Goal: Task Accomplishment & Management: Manage account settings

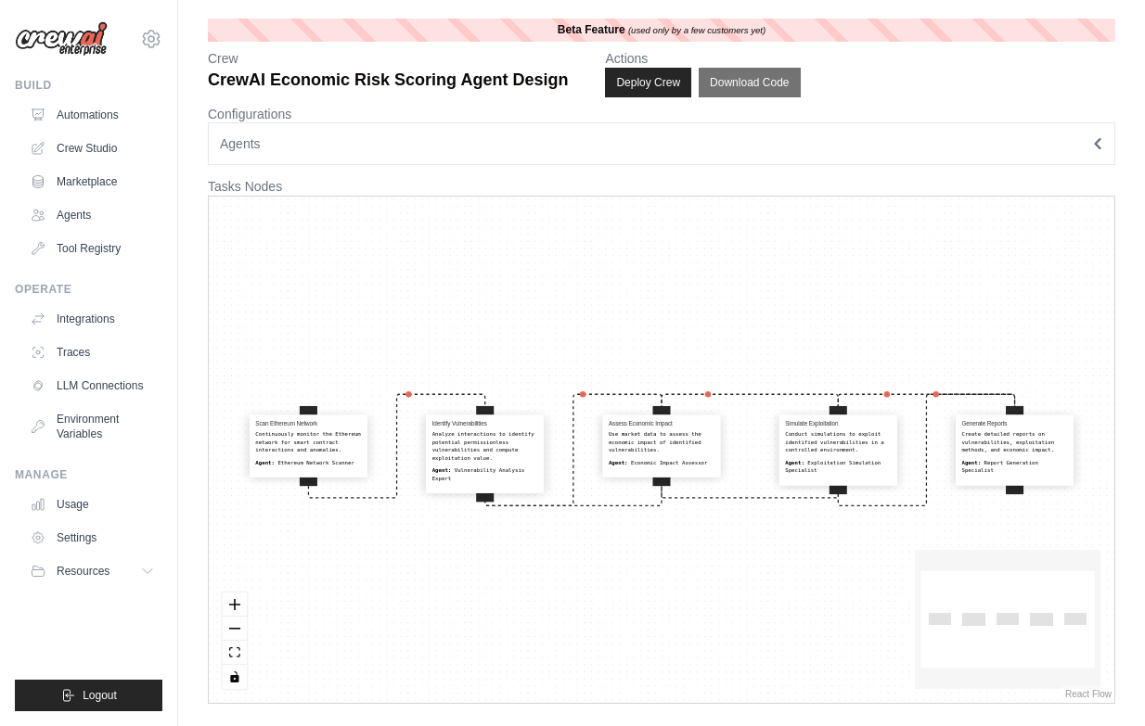
click at [464, 155] on button "Agents" at bounding box center [661, 143] width 907 height 43
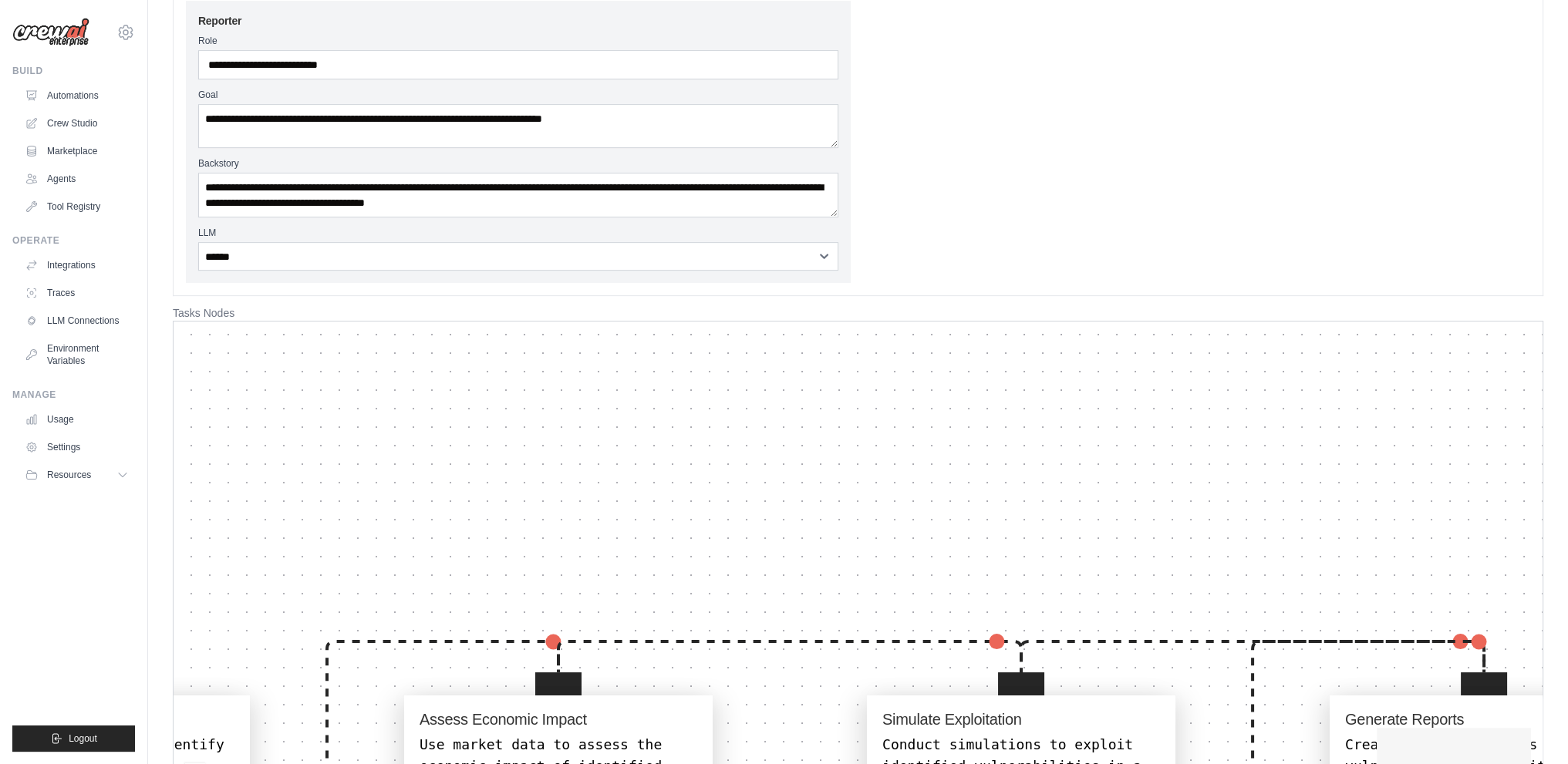
scroll to position [543, 0]
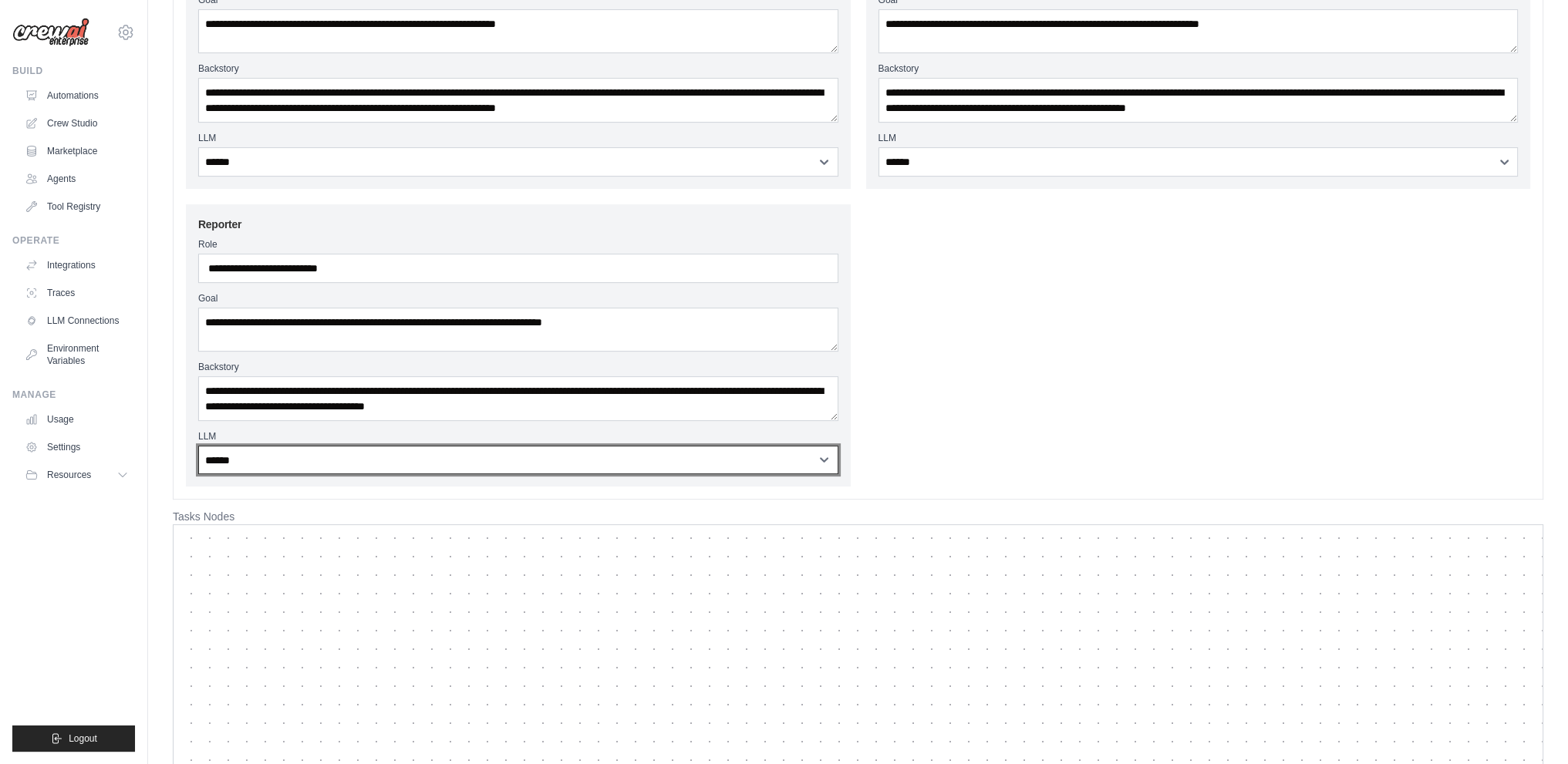
click at [609, 451] on select "**********" at bounding box center [518, 460] width 640 height 29
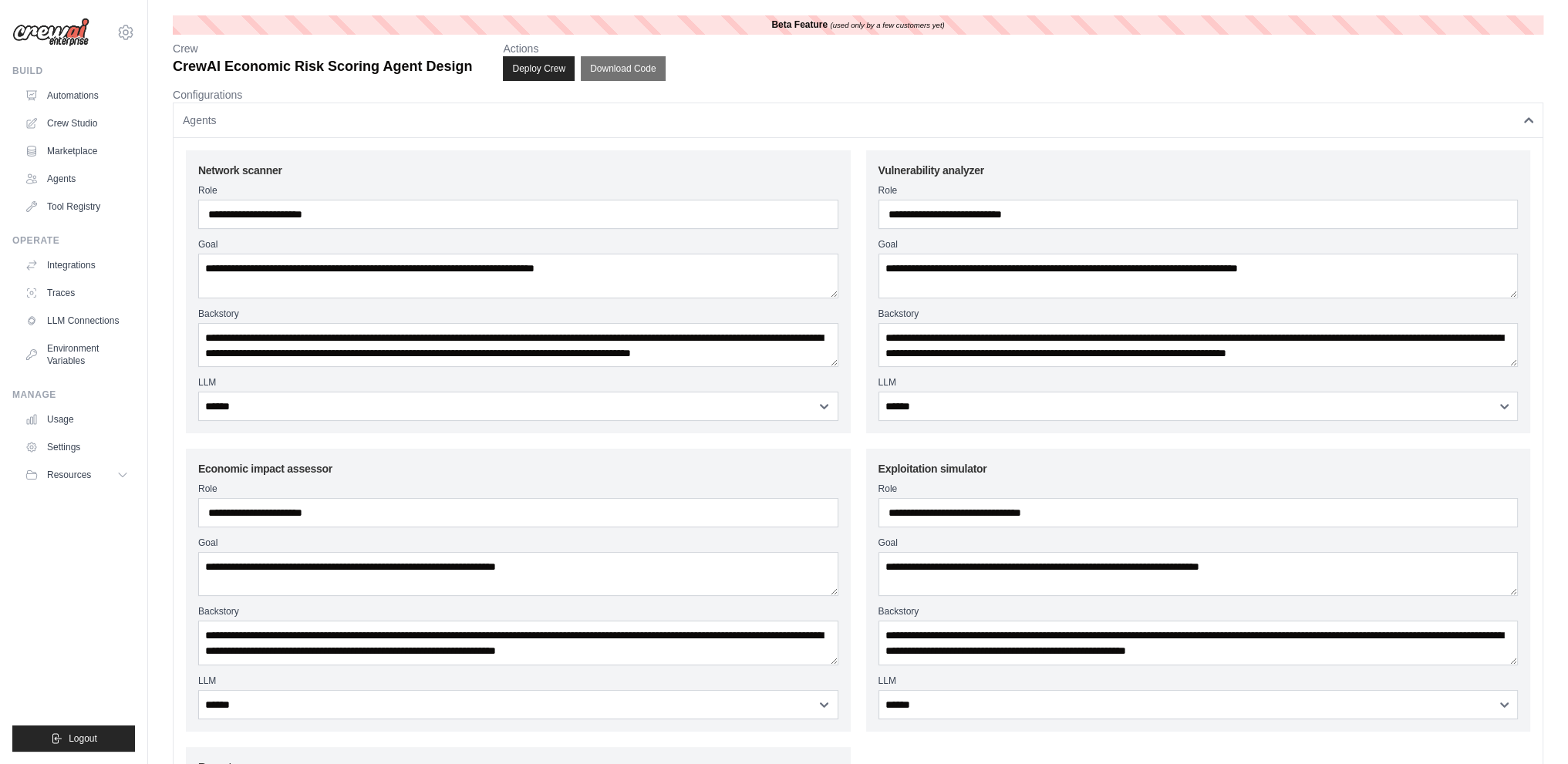
scroll to position [0, 0]
click at [665, 113] on button "Agents" at bounding box center [858, 119] width 1370 height 36
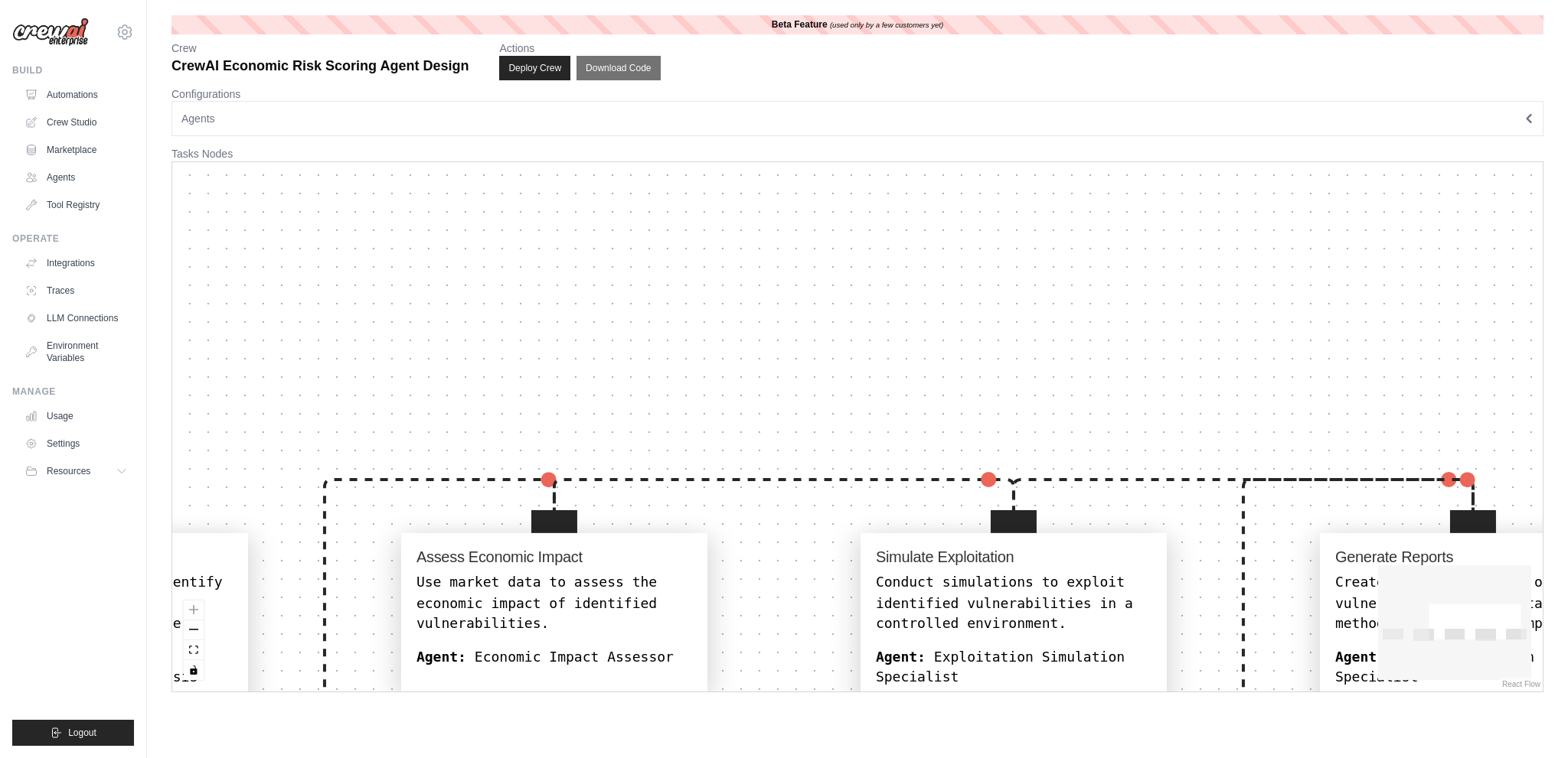
click at [566, 116] on button "Agents" at bounding box center [857, 118] width 1372 height 35
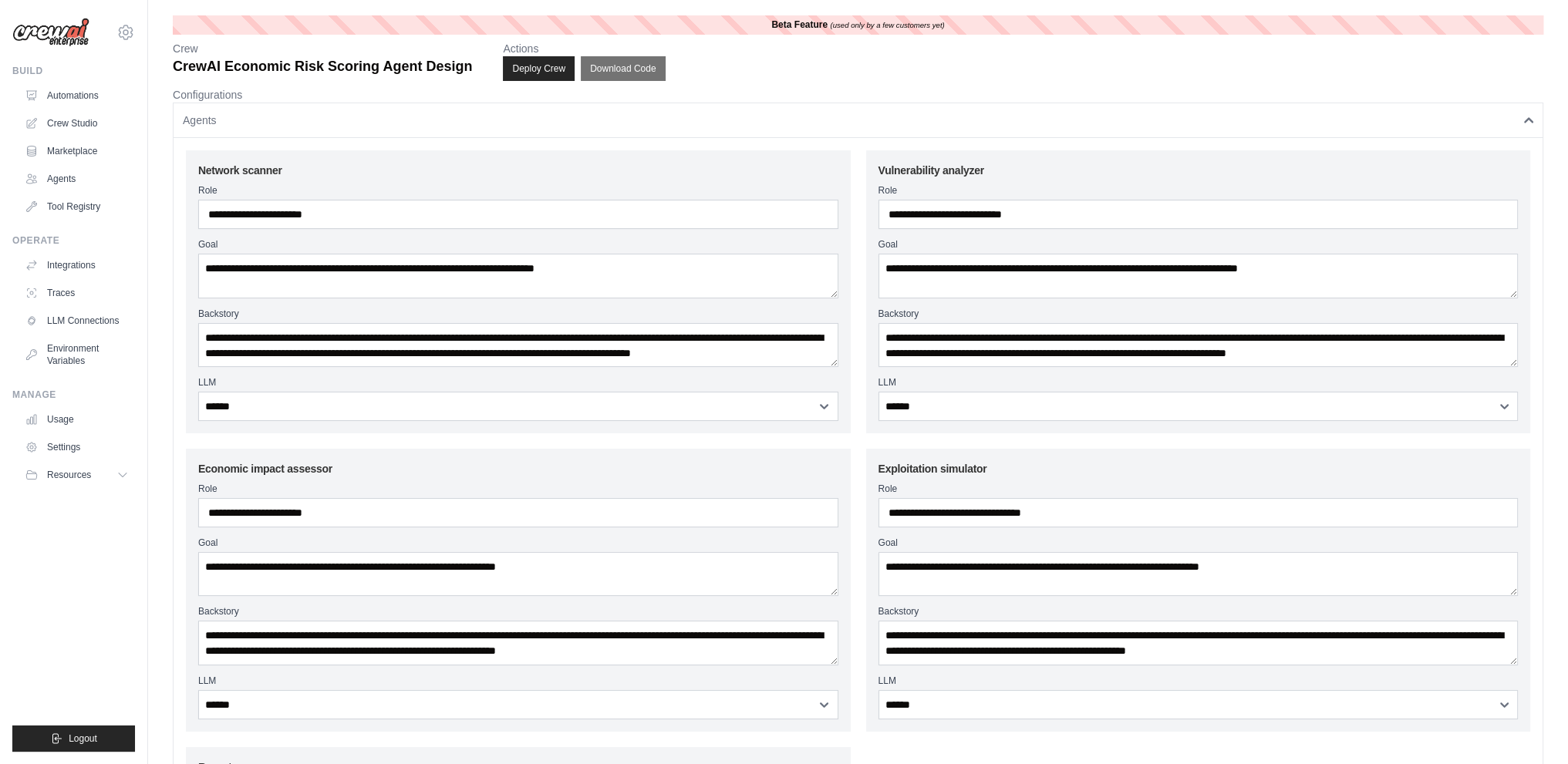
drag, startPoint x: 392, startPoint y: 236, endPoint x: 424, endPoint y: 210, distance: 41.2
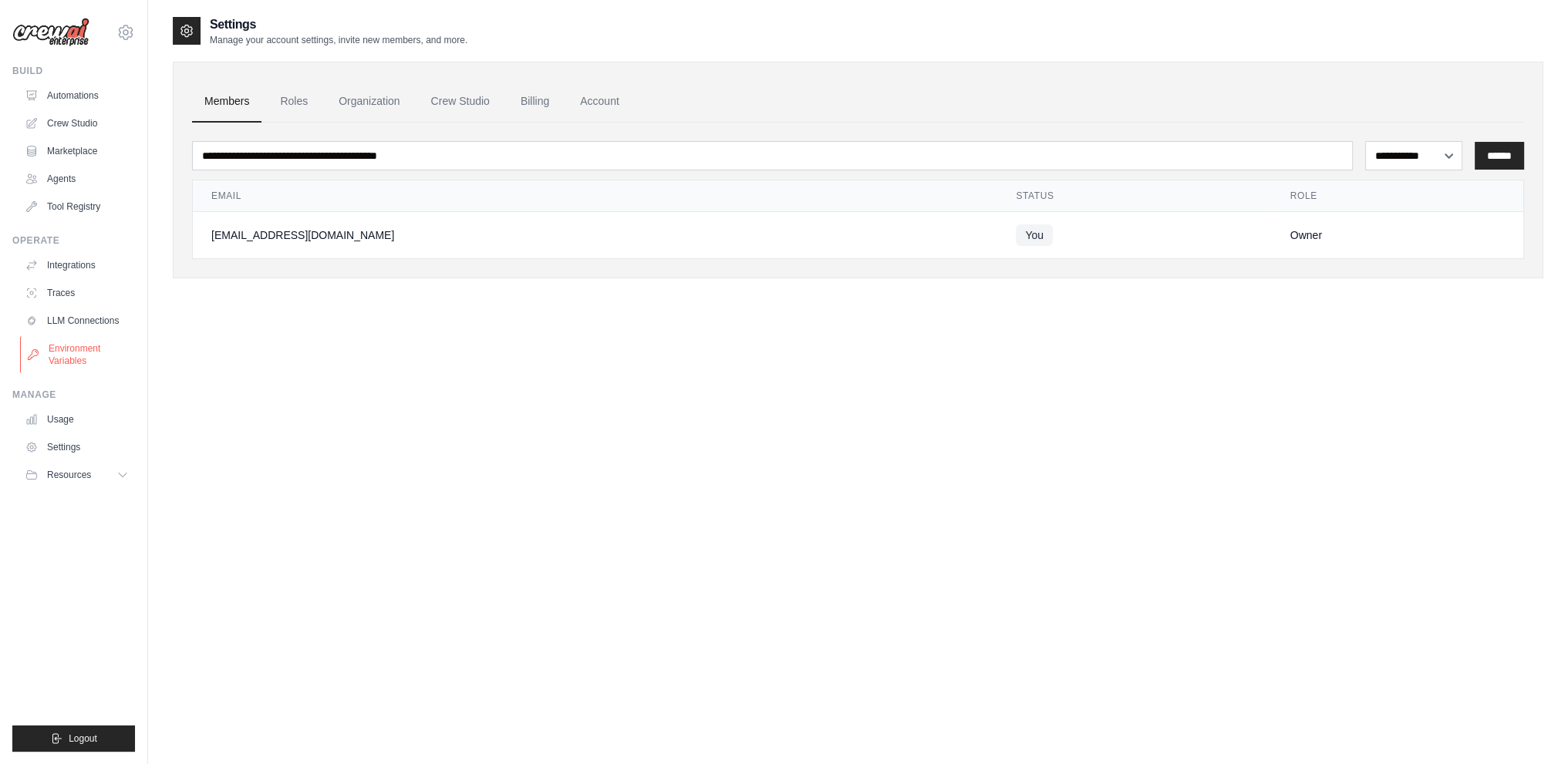
click at [71, 347] on link "Environment Variables" at bounding box center [78, 354] width 116 height 37
click at [67, 308] on ul "Integrations Traces LLM Connections Environment Variables" at bounding box center [76, 313] width 116 height 121
click at [66, 319] on link "LLM Connections" at bounding box center [78, 321] width 116 height 25
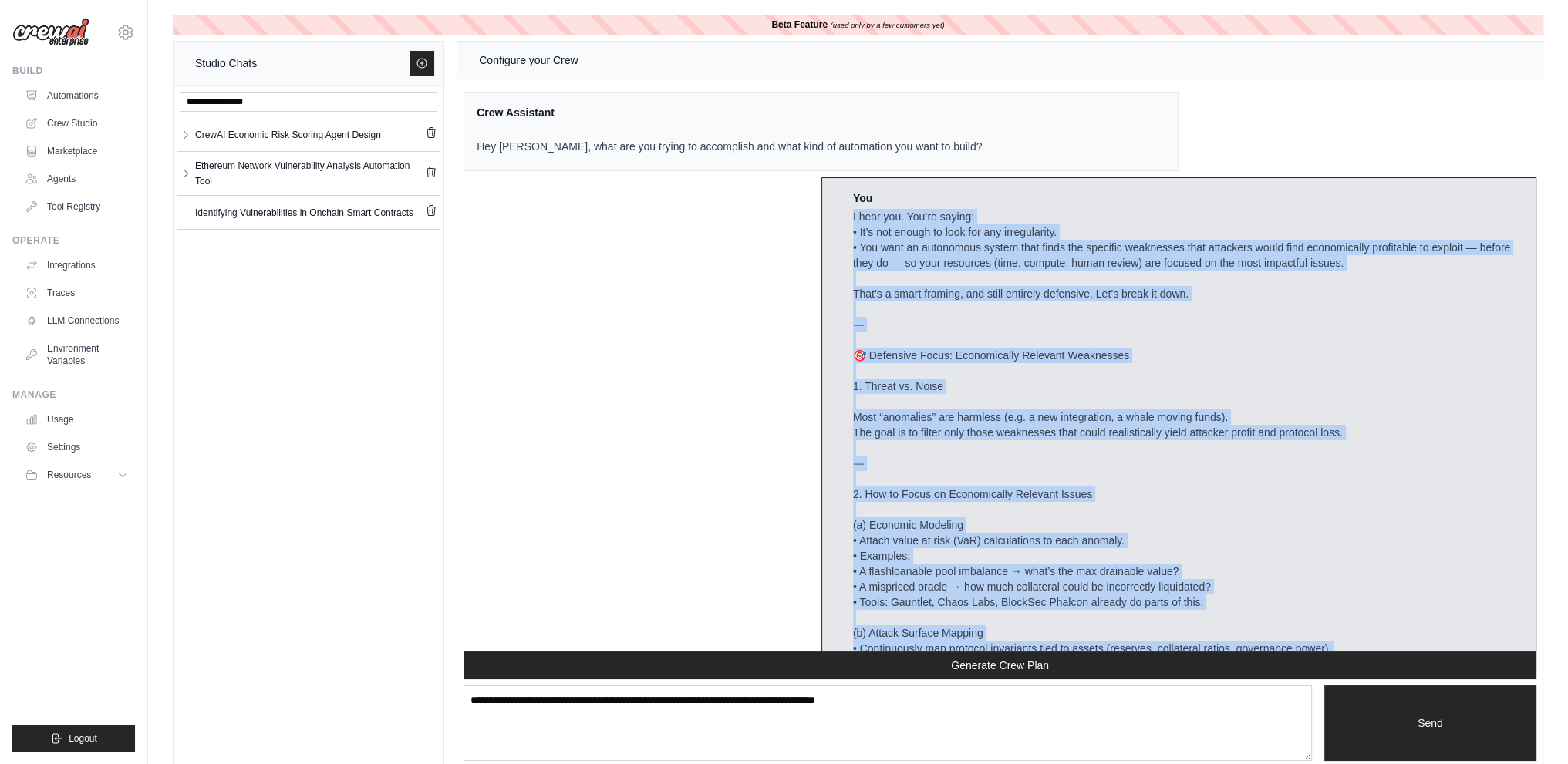
drag, startPoint x: 1367, startPoint y: 507, endPoint x: 847, endPoint y: 215, distance: 596.4
copy div "I hear you. You’re saying: • It’s not enough to look for any irregularity. • Yo…"
click at [77, 731] on button "Logout" at bounding box center [74, 739] width 123 height 27
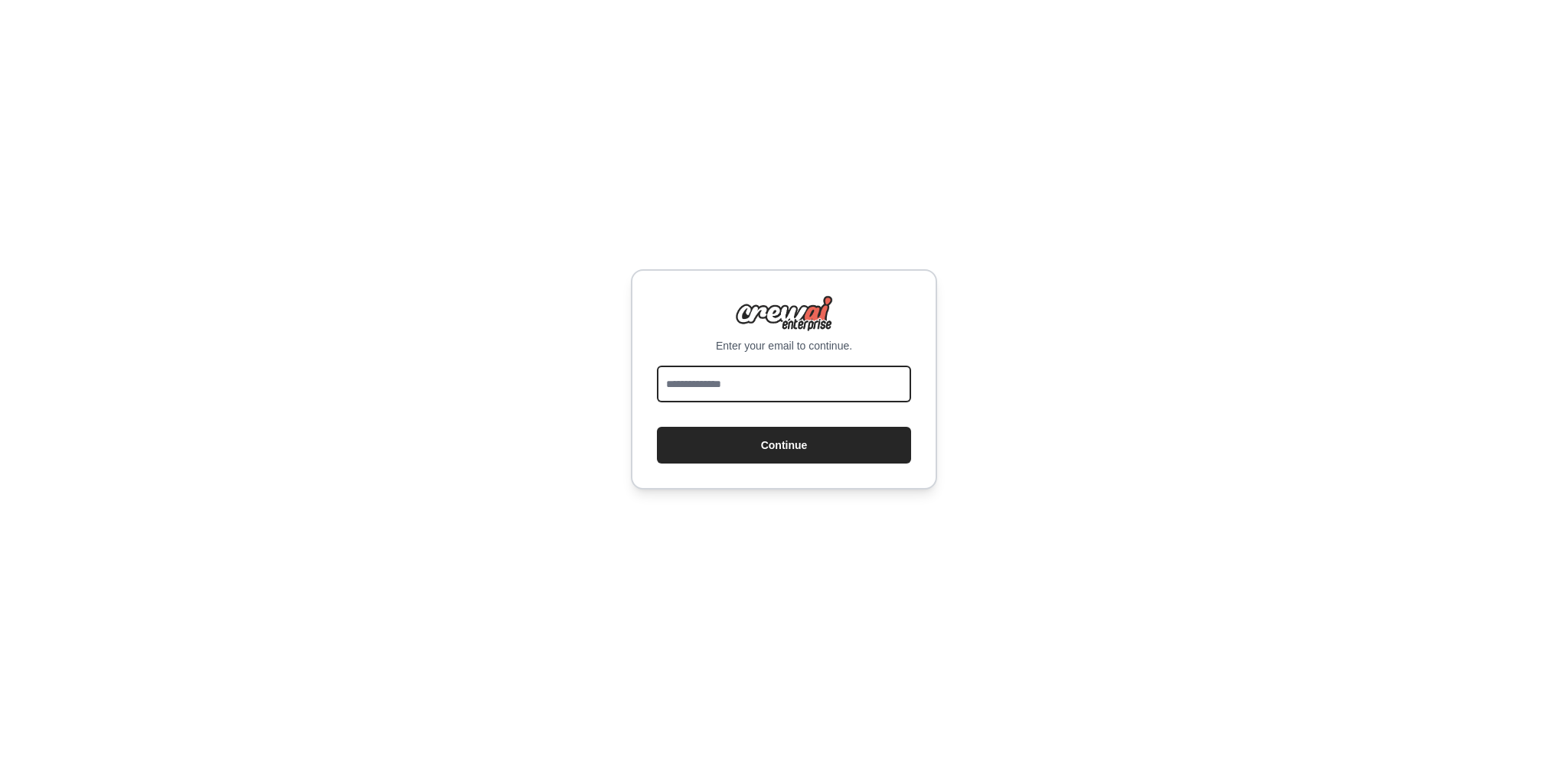
click at [789, 397] on input "email" at bounding box center [784, 384] width 254 height 37
type input "**********"
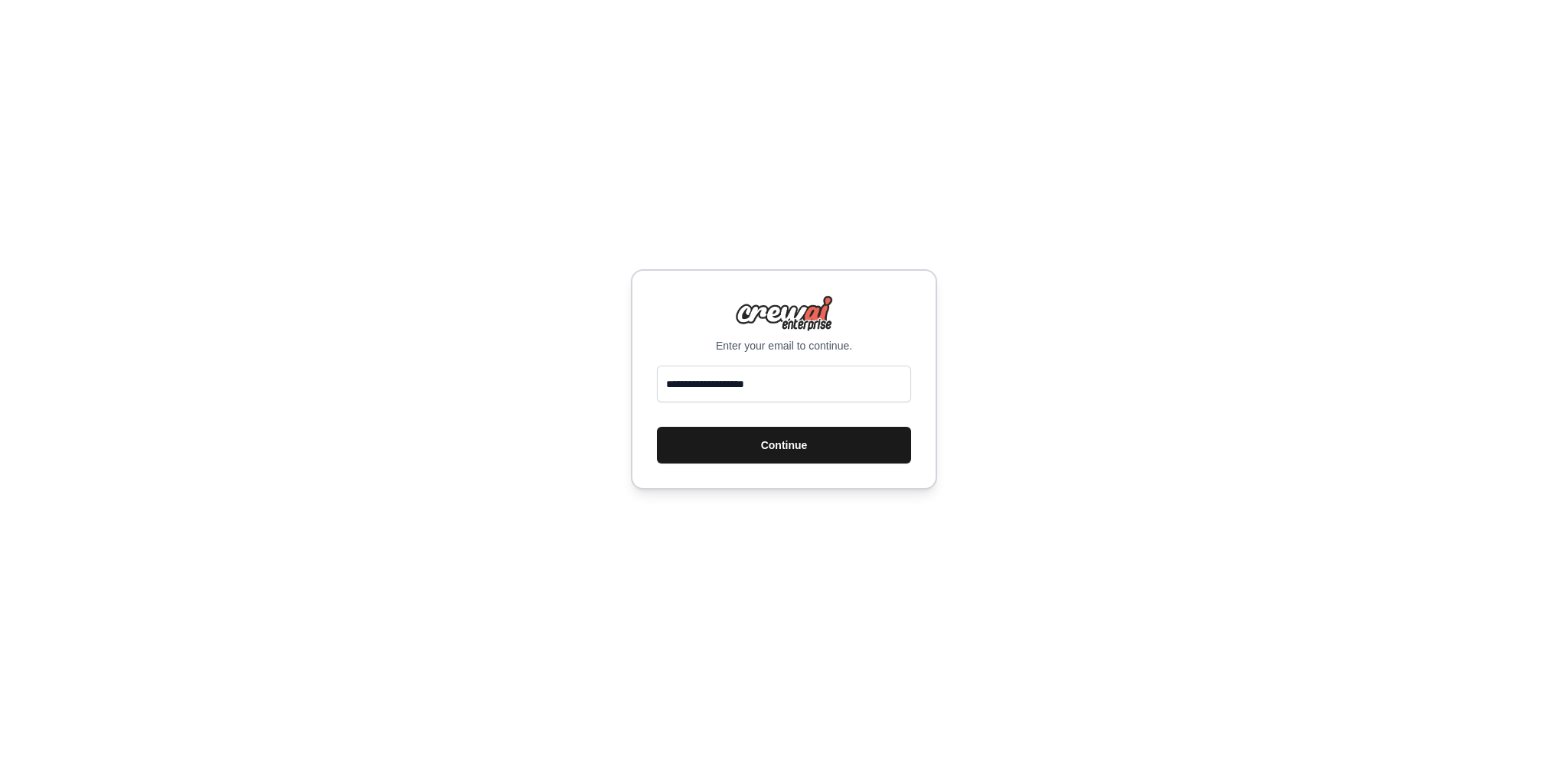
click at [778, 450] on button "Continue" at bounding box center [784, 445] width 254 height 37
